Goal: Task Accomplishment & Management: Use online tool/utility

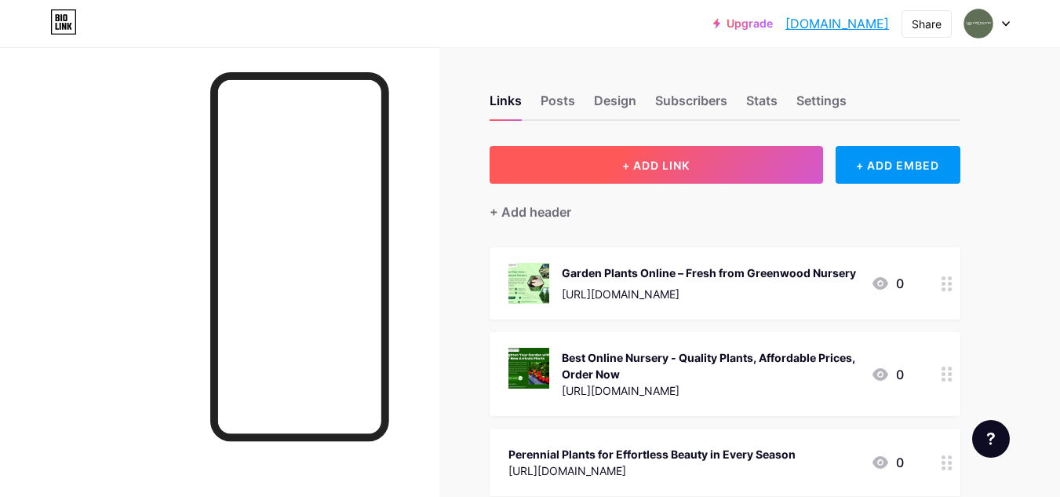
click at [699, 164] on button "+ ADD LINK" at bounding box center [657, 165] width 334 height 38
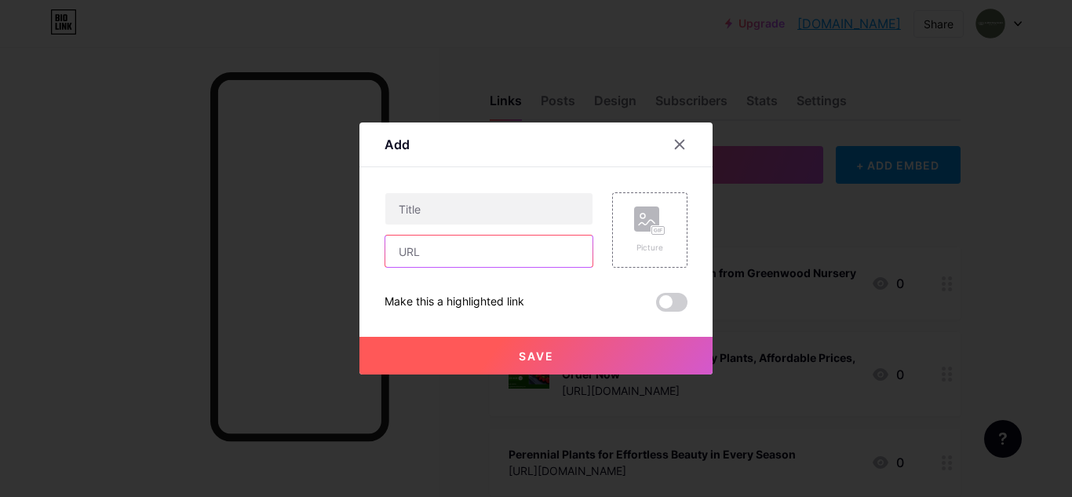
click at [441, 246] on input "text" at bounding box center [488, 250] width 207 height 31
paste input "[URL][DOMAIN_NAME]"
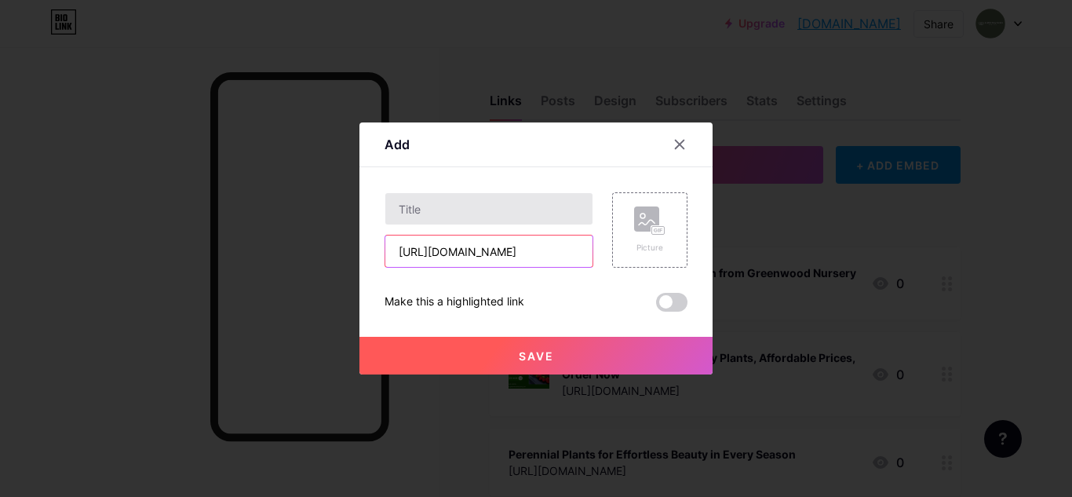
type input "[URL][DOMAIN_NAME]"
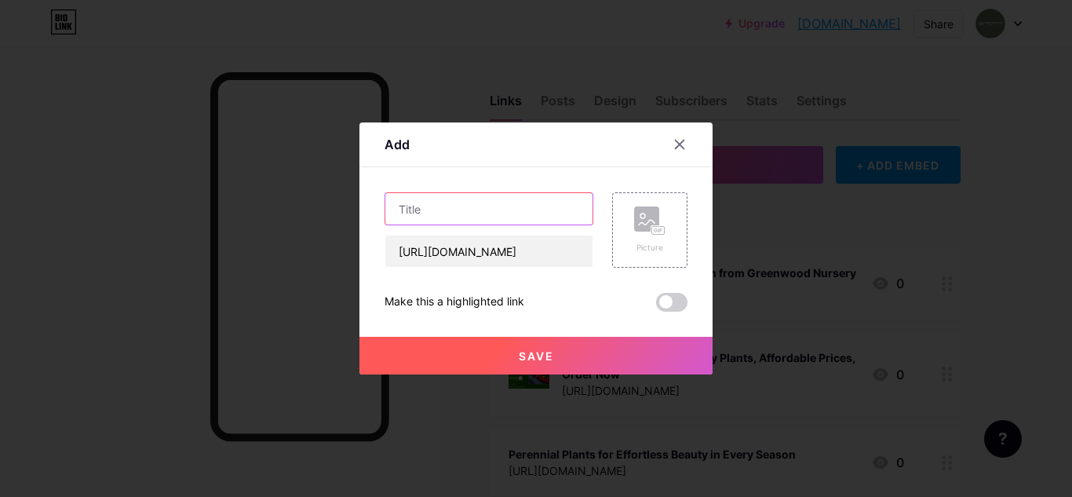
click at [433, 204] on input "text" at bounding box center [488, 208] width 207 height 31
click at [513, 206] on input "text" at bounding box center [488, 208] width 207 height 31
paste input "Buy Perennial Flowers for Sale – Long-Lasting Beauty for Every Season"
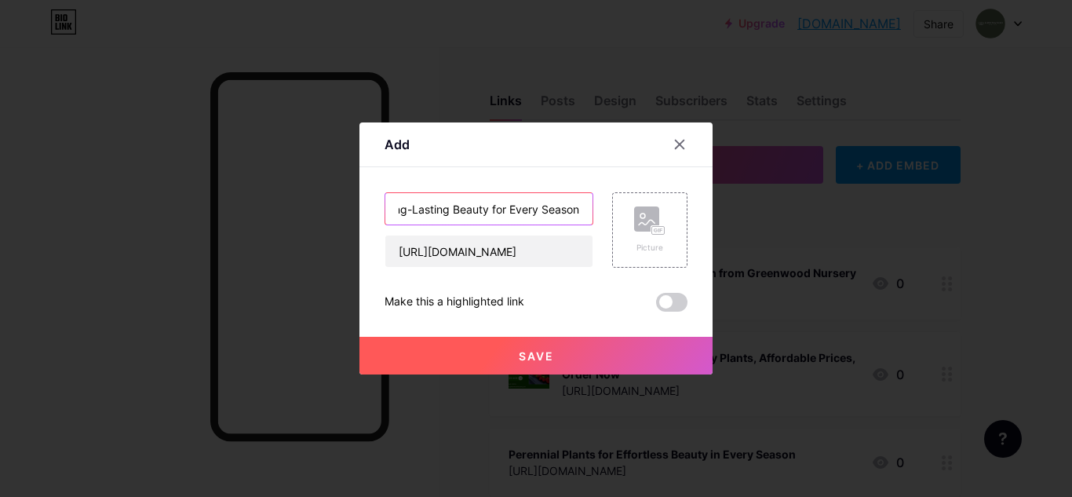
type input "Buy Perennial Flowers for Sale – Long-Lasting Beauty for Every Season"
click at [545, 351] on span "Save" at bounding box center [536, 355] width 35 height 13
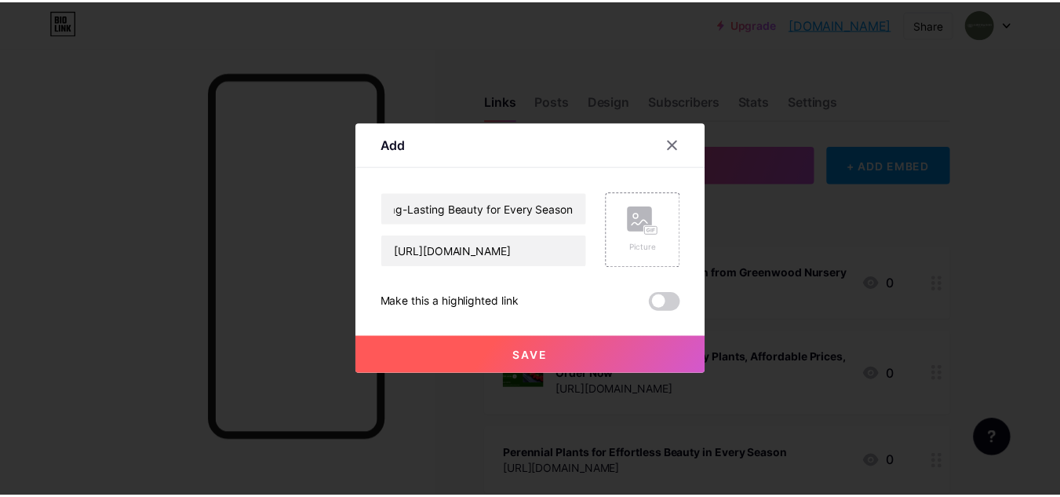
scroll to position [0, 0]
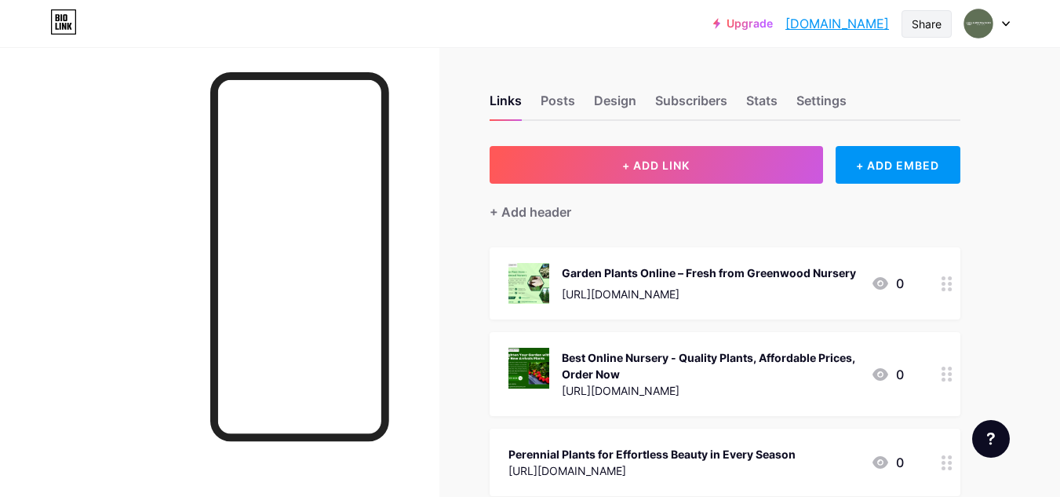
click at [939, 17] on div "Share" at bounding box center [927, 24] width 30 height 16
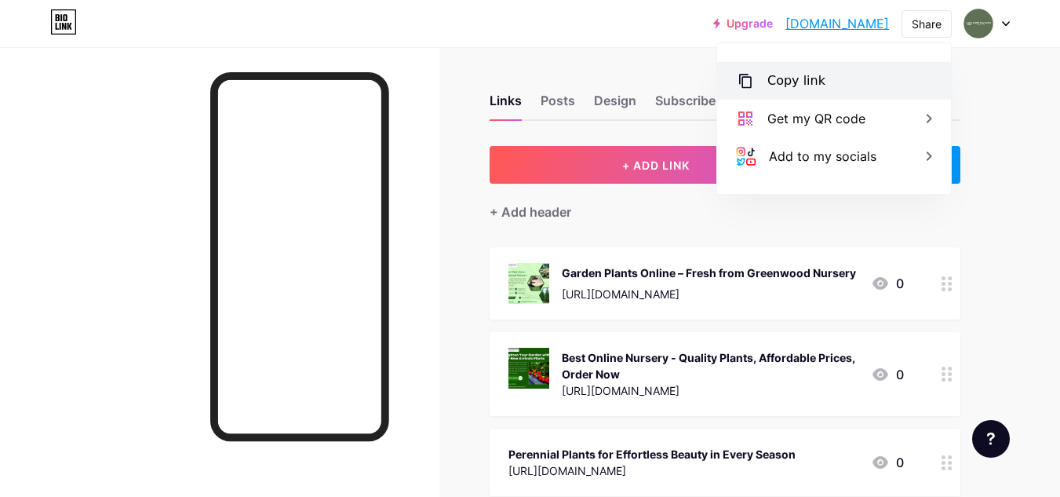
click at [783, 82] on div "Copy link" at bounding box center [797, 80] width 58 height 19
